Goal: Feedback & Contribution: Submit feedback/report problem

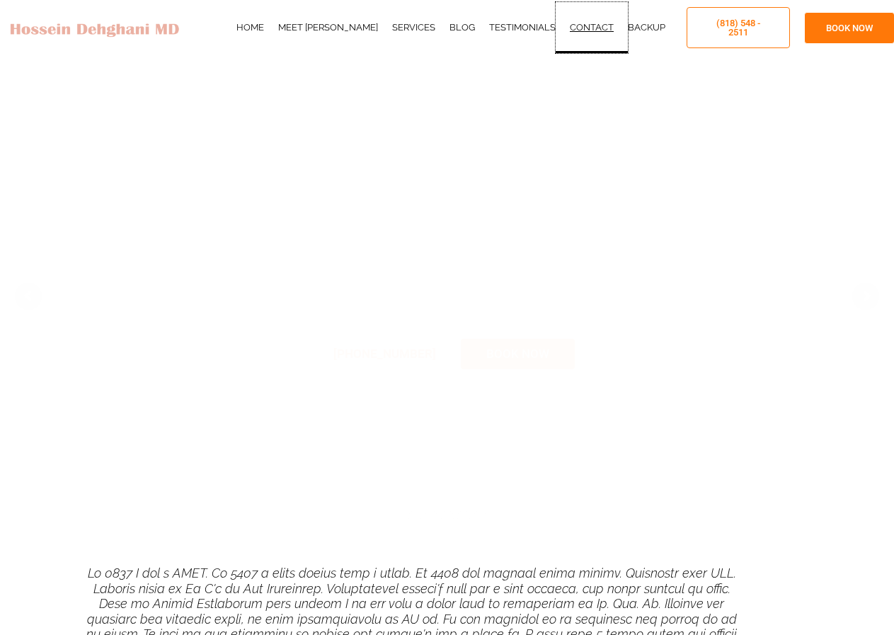
click at [594, 26] on link "Contact" at bounding box center [592, 27] width 72 height 51
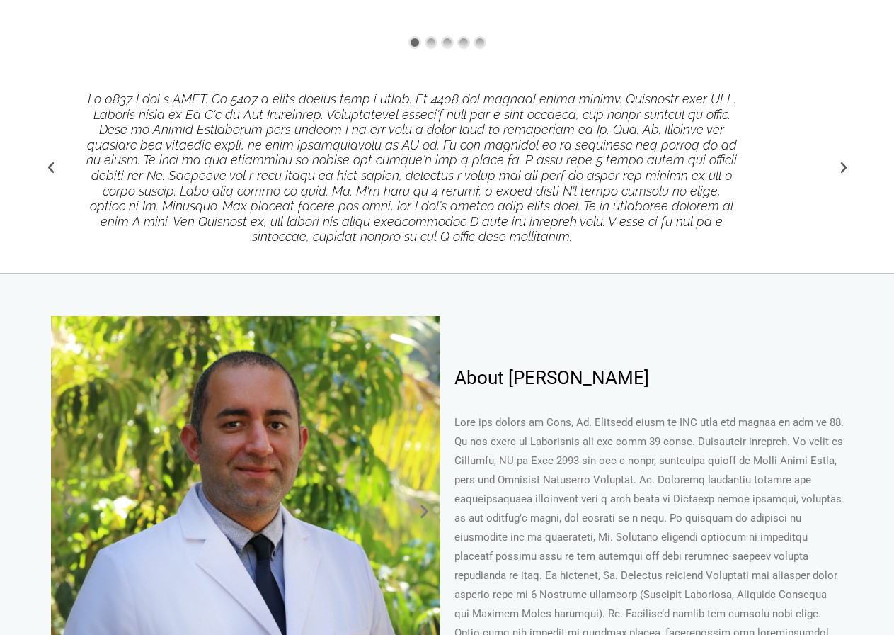
scroll to position [496, 0]
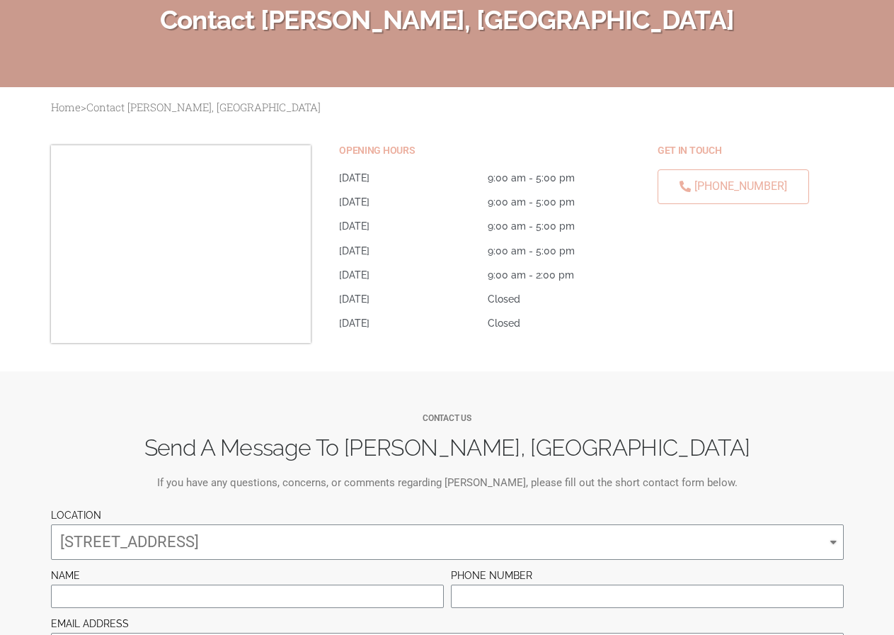
scroll to position [283, 0]
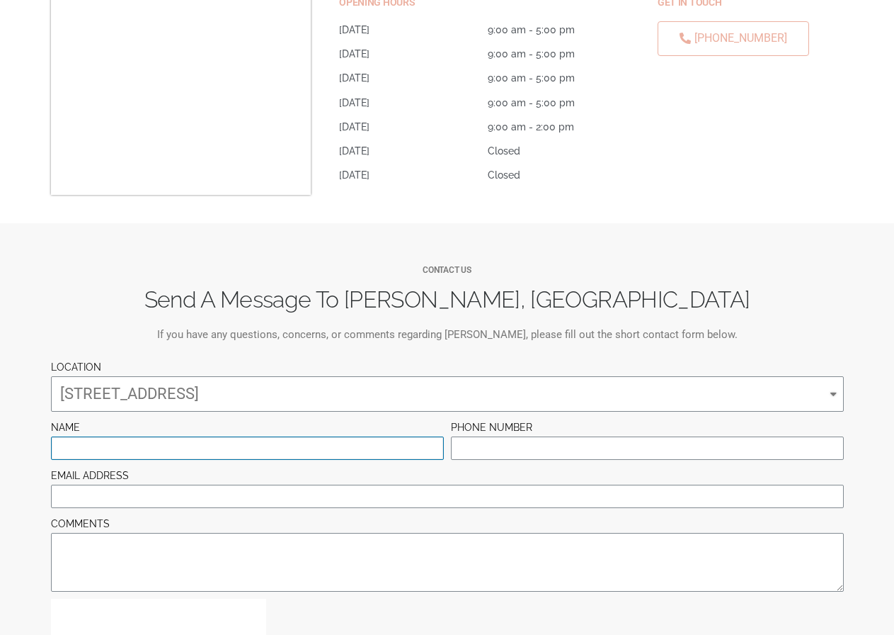
click at [115, 443] on input "NAME" at bounding box center [247, 447] width 393 height 23
type input "Linda Hopkins"
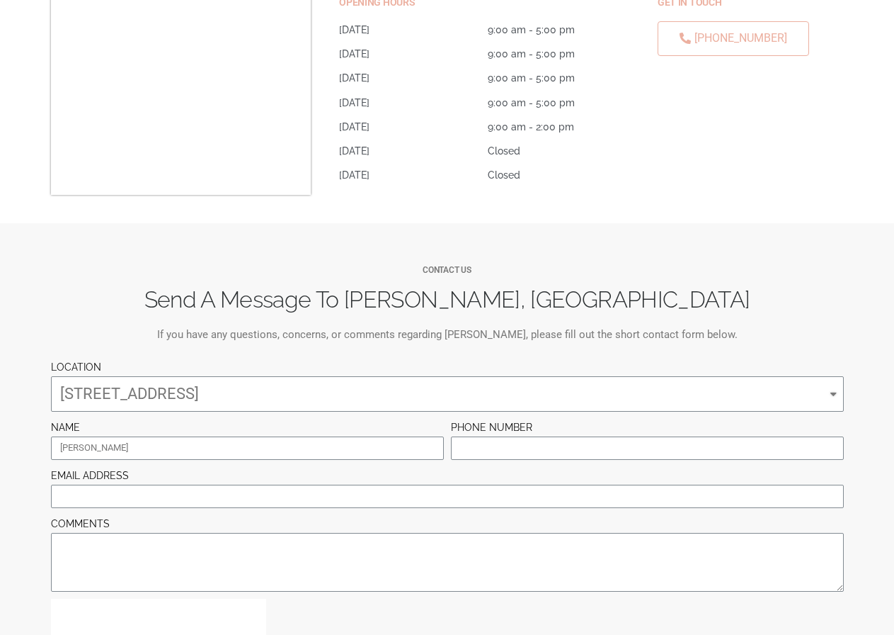
type input "lindahopkins.mkt@gmail.com"
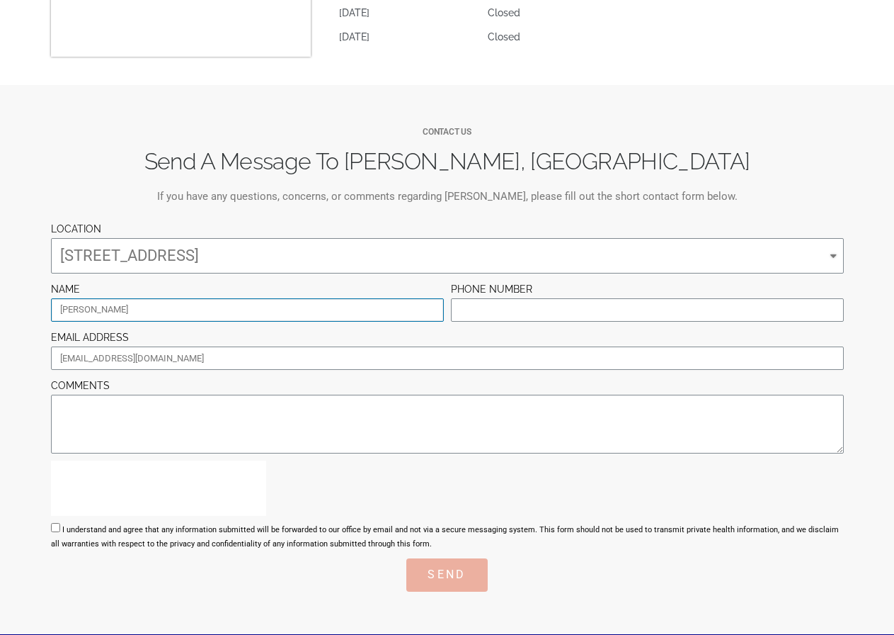
scroll to position [425, 0]
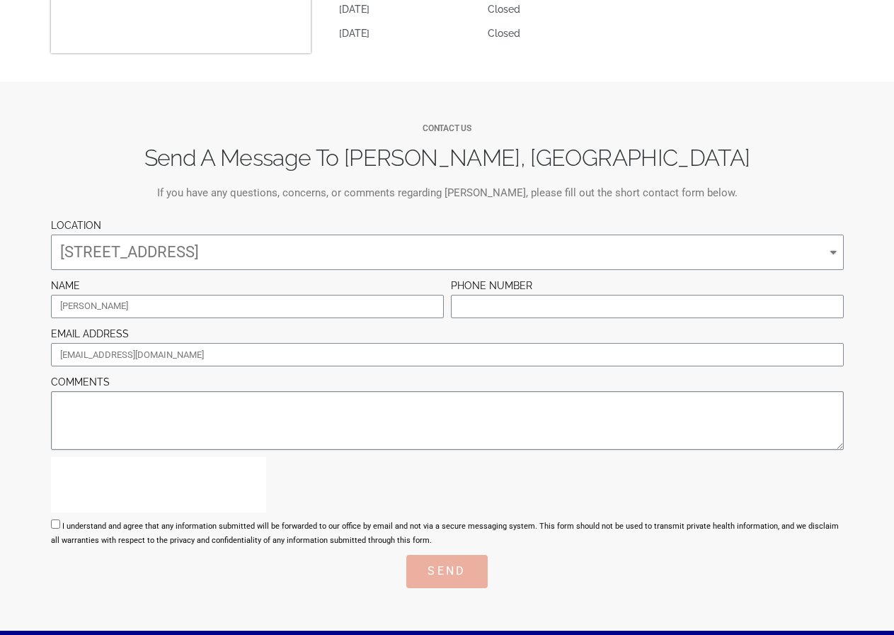
click at [87, 426] on textarea "COMMENTS" at bounding box center [447, 420] width 793 height 59
paste textarea "Hello, I would like to offer some suggestions for your website. No cost, no cat…"
type textarea "Hello, I would like to offer some suggestions for your website. No cost, no cat…"
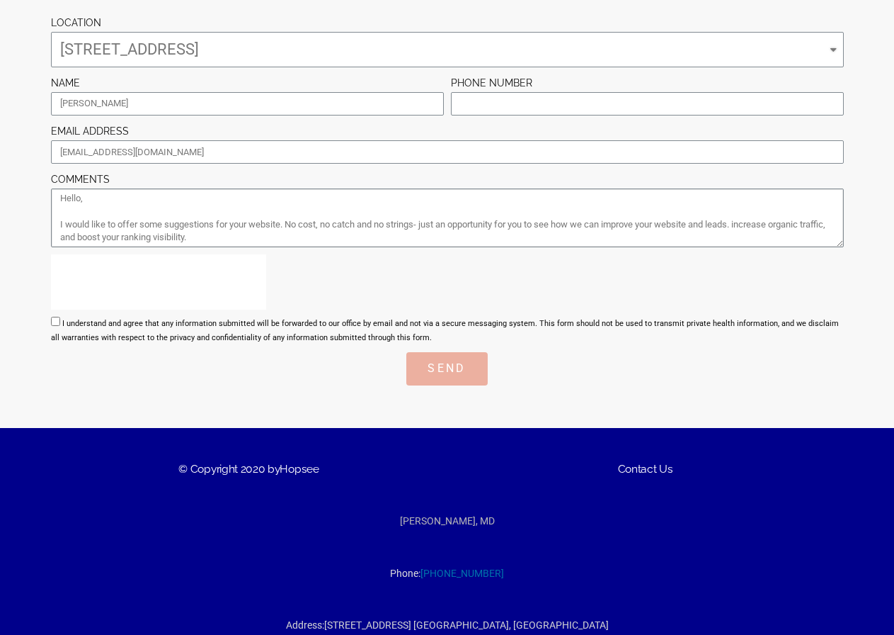
scroll to position [672, 0]
